Goal: Obtain resource: Download file/media

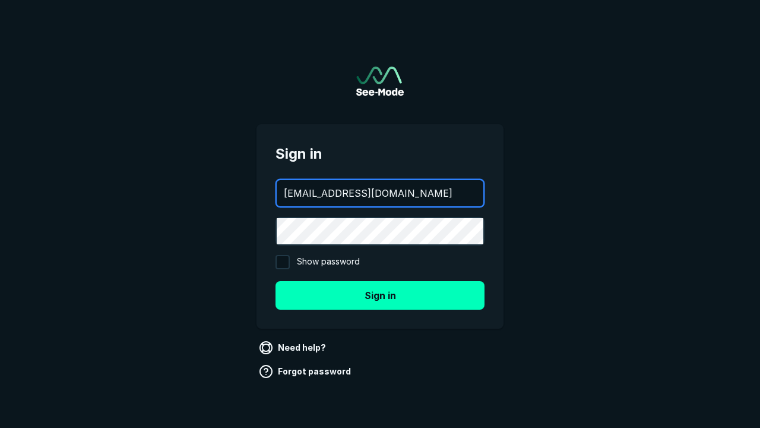
type input "[EMAIL_ADDRESS][DOMAIN_NAME]"
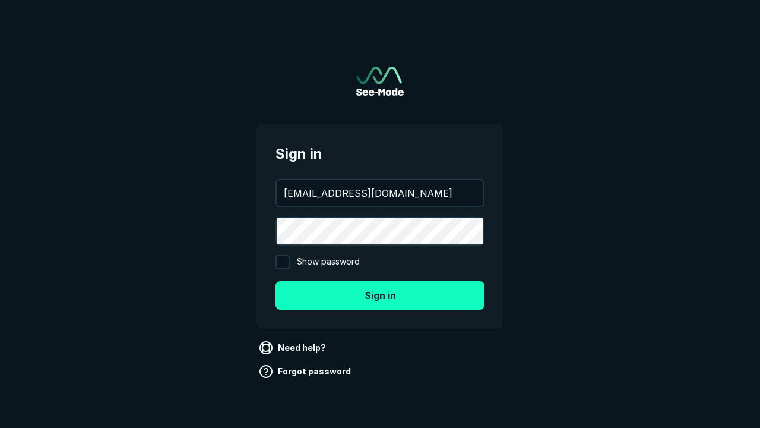
click at [380, 295] on button "Sign in" at bounding box center [380, 295] width 209 height 29
